Goal: Transaction & Acquisition: Purchase product/service

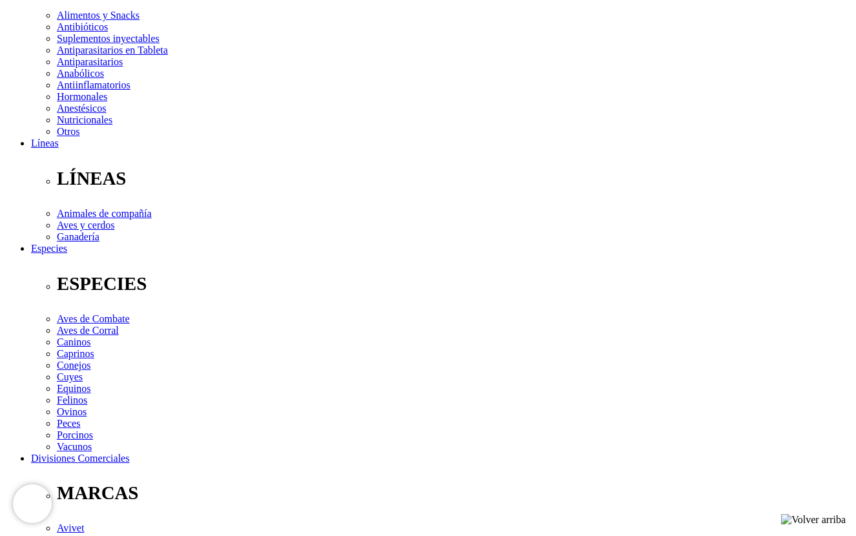
scroll to position [323, 0]
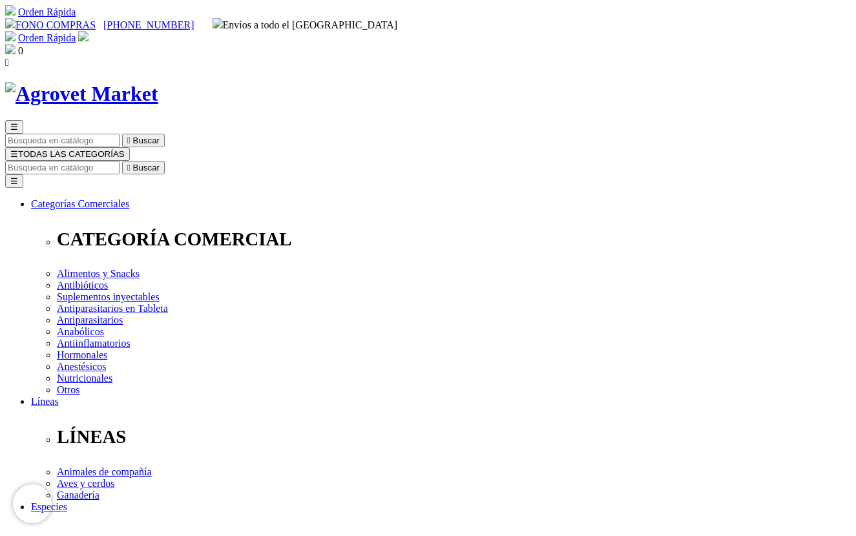
click at [130, 147] on button "☰ TODAS LAS CATEGORÍAS" at bounding box center [67, 154] width 125 height 14
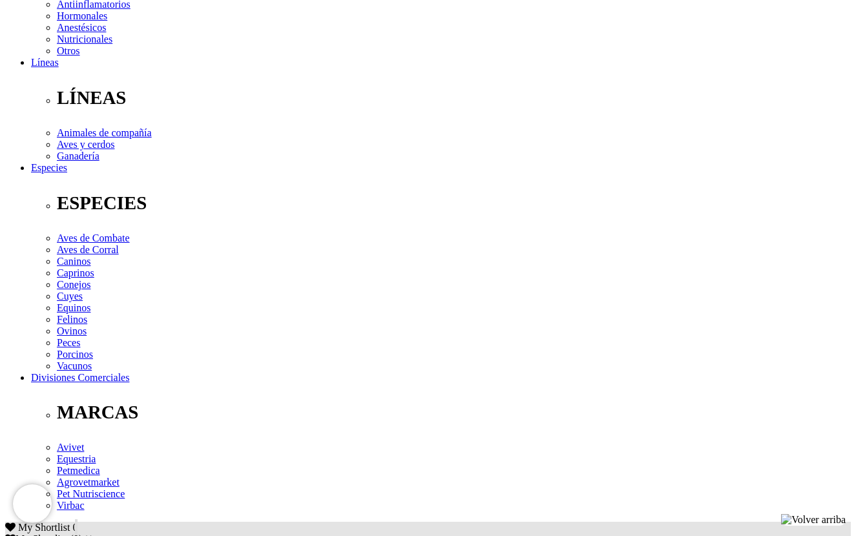
scroll to position [388, 0]
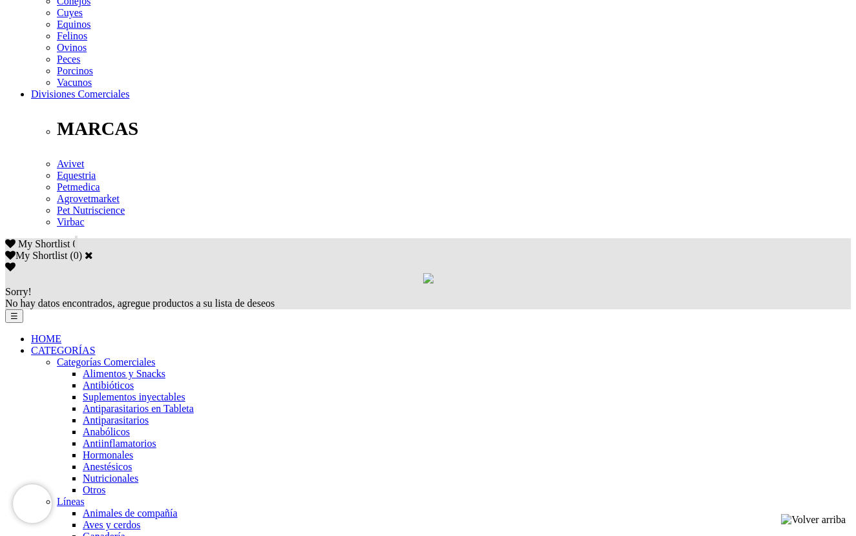
scroll to position [646, 0]
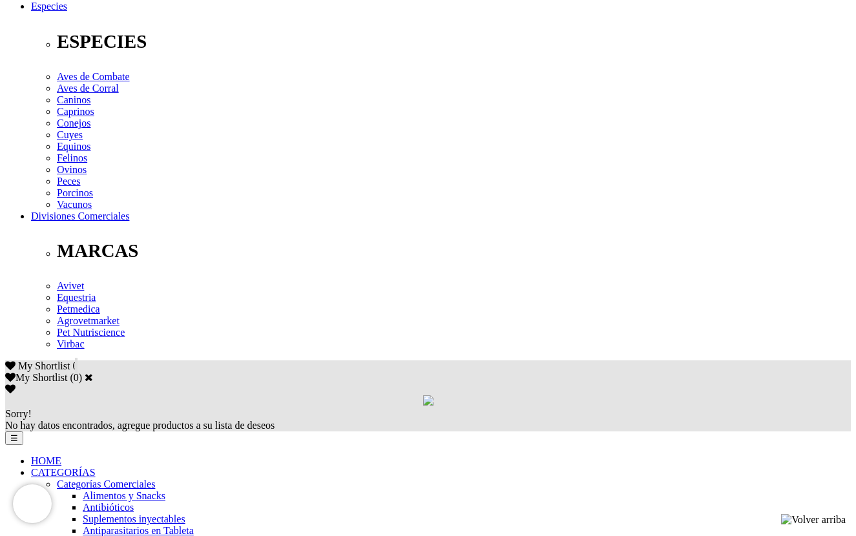
scroll to position [581, 0]
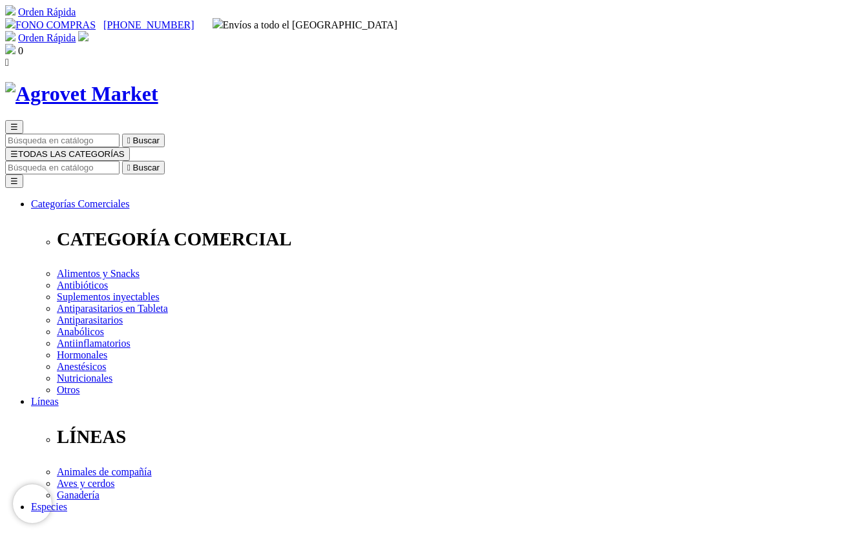
click at [120, 161] on input "Buscar" at bounding box center [62, 168] width 114 height 14
type input "agrobolin"
click at [204, 163] on icon "" at bounding box center [202, 168] width 3 height 10
